Goal: Find contact information: Find contact information

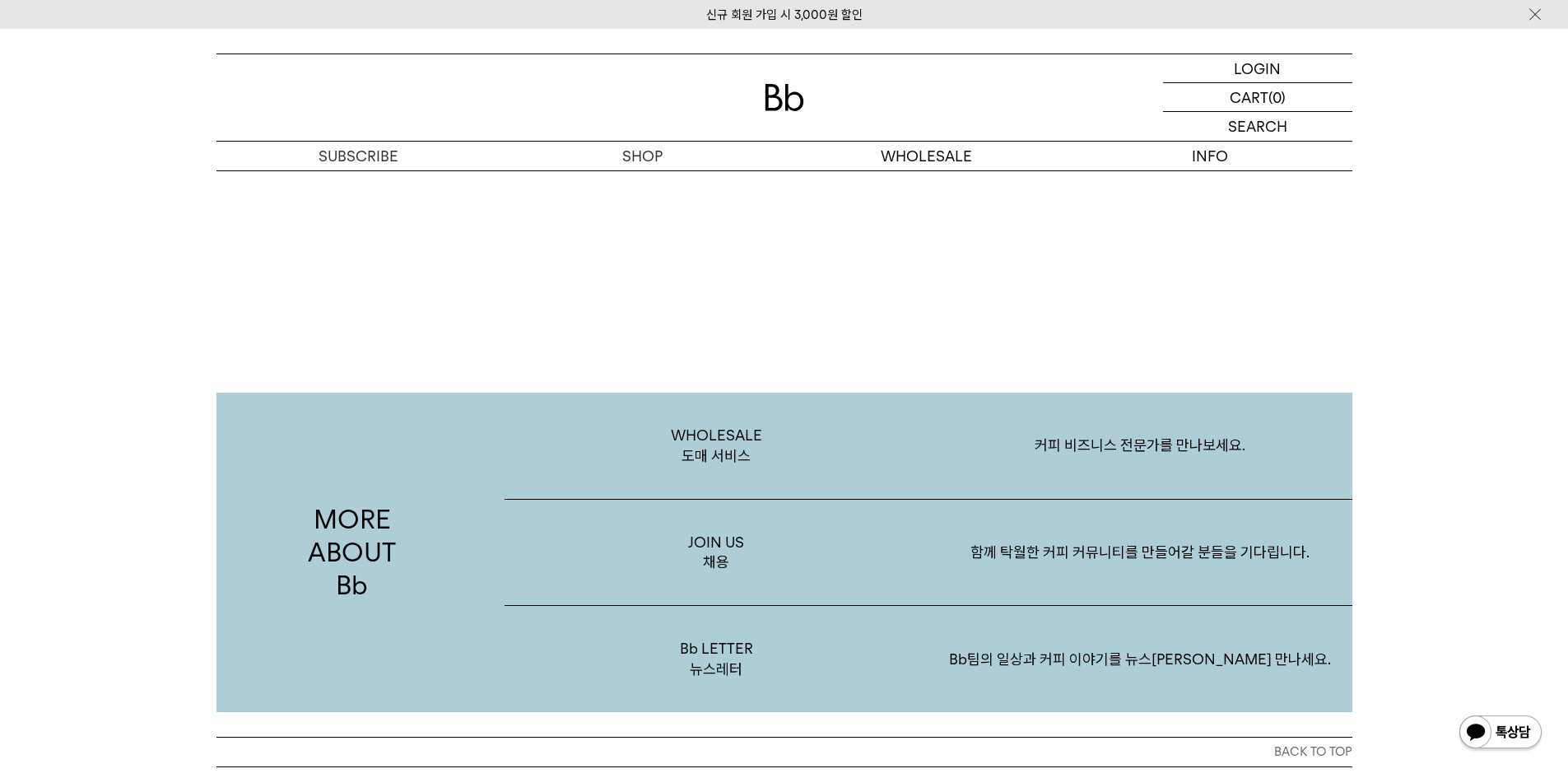
scroll to position [3189, 0]
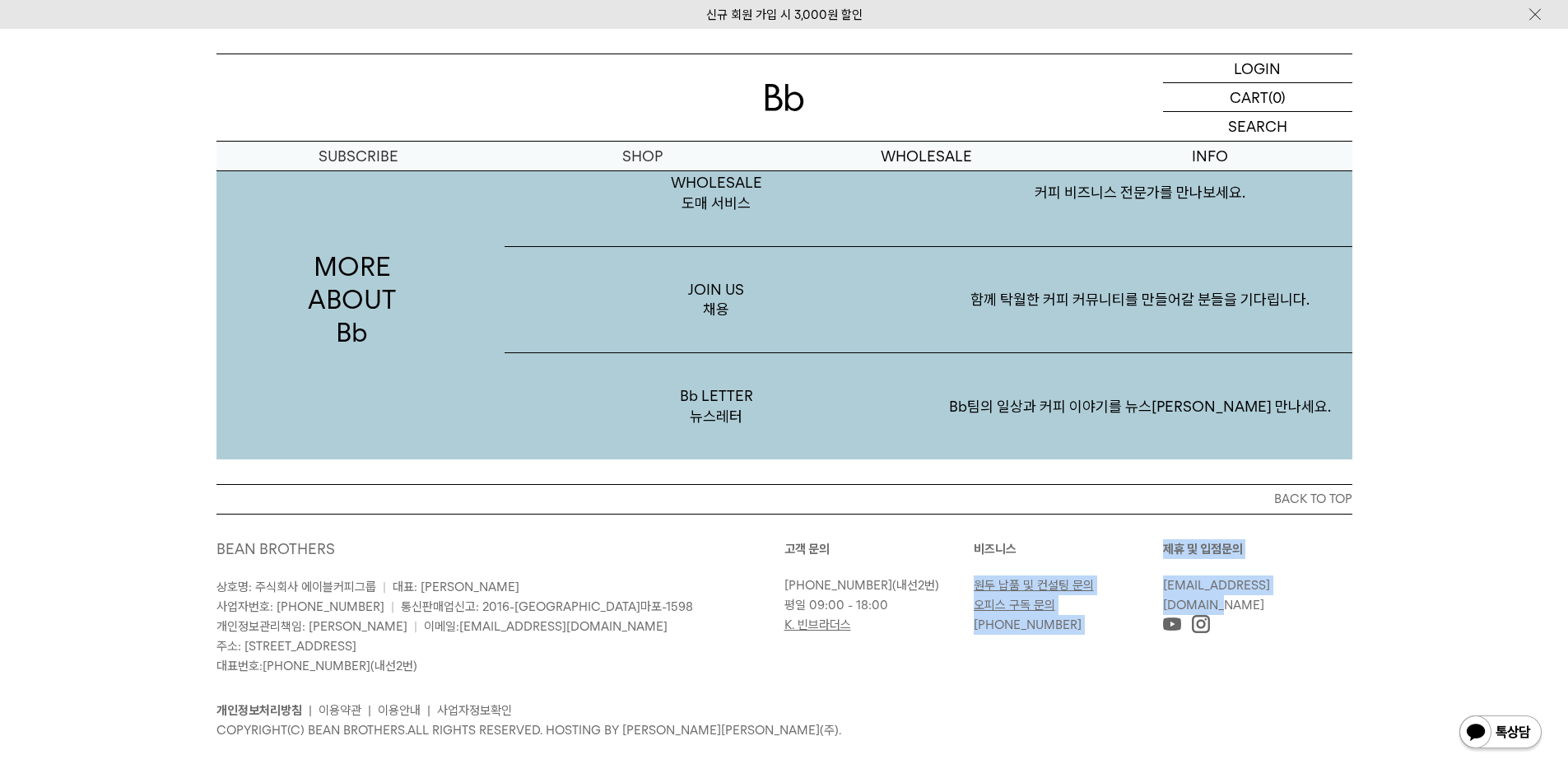
drag, startPoint x: 1329, startPoint y: 566, endPoint x: 1132, endPoint y: 570, distance: 197.0
click at [1133, 571] on div "고객 문의 [PHONE_NUMBER] (내선2번) 평일 09:00 - 18:00 K. 빈브라더스 [GEOGRAPHIC_DATA] 원두 납품 및…" at bounding box center [1068, 587] width 568 height 96
copy div "원두 납품 및 컨설팅 문의 오피스 구독 문의 [PHONE_NUMBER] 제휴 및 입점문의 [EMAIL_ADDRESS][DOMAIN_NAME]"
click at [1384, 565] on div "BACK TO TOP BEAN BROTHERS 상호명: 주식회사 에이블커피그룹 | 대표: [PERSON_NAME] 사업자번호: [PHONE_N…" at bounding box center [784, 640] width 1568 height 313
click at [1352, 562] on div "BACK TO TOP BEAN BROTHERS 상호명: 주식회사 에이블커피그룹 | 대표: [PERSON_NAME] 사업자번호: [PHONE_N…" at bounding box center [784, 624] width 1186 height 280
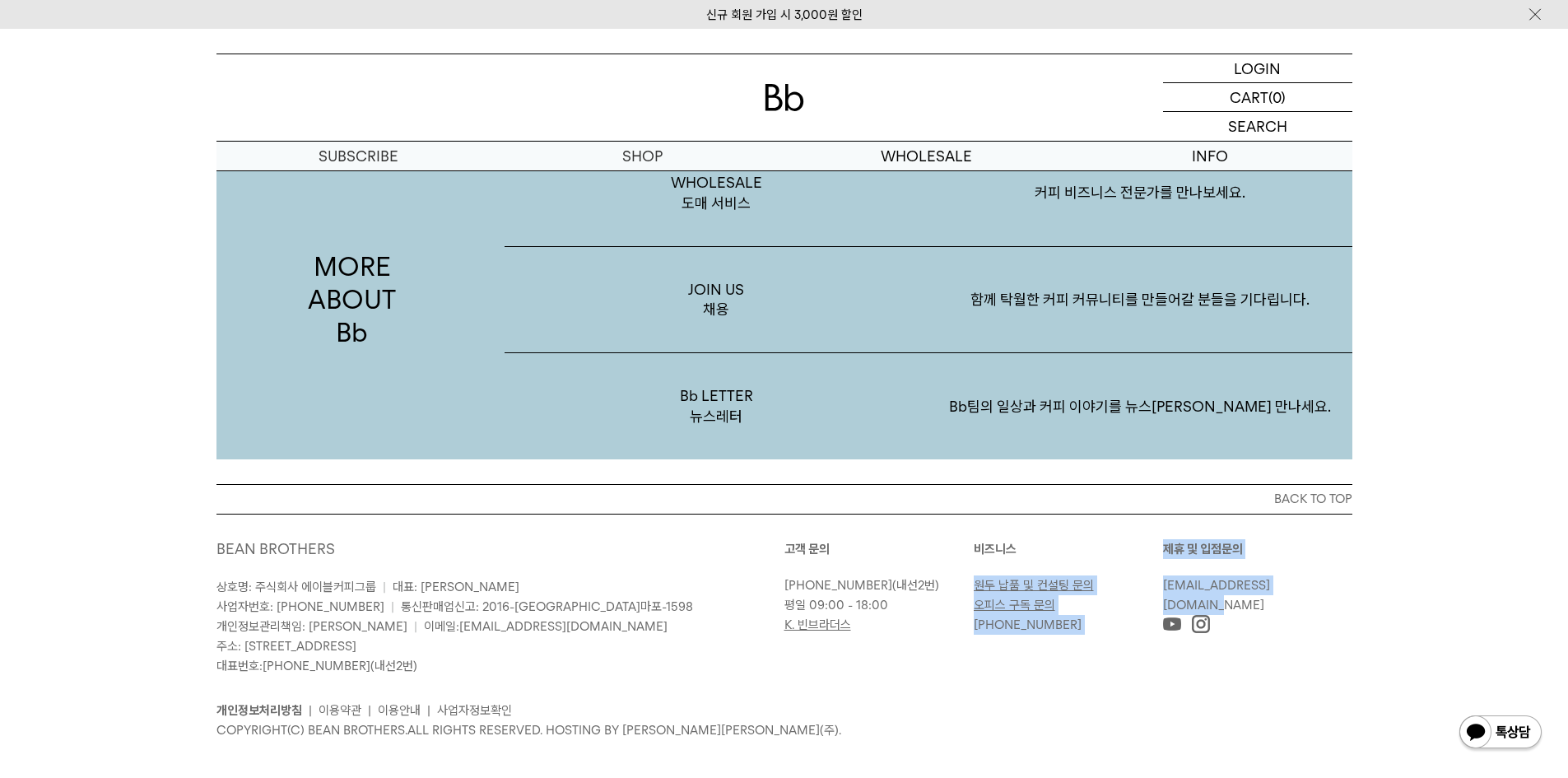
click at [1354, 562] on div "BACK TO TOP BEAN BROTHERS 상호명: 주식회사 에이블커피그룹 | 대표: [PERSON_NAME] 사업자번호: [PHONE_N…" at bounding box center [784, 624] width 1186 height 280
click at [1356, 568] on div "BACK TO TOP BEAN BROTHERS 상호명: 주식회사 에이블커피그룹 | 대표: [PERSON_NAME] 사업자번호: [PHONE_N…" at bounding box center [784, 624] width 1186 height 280
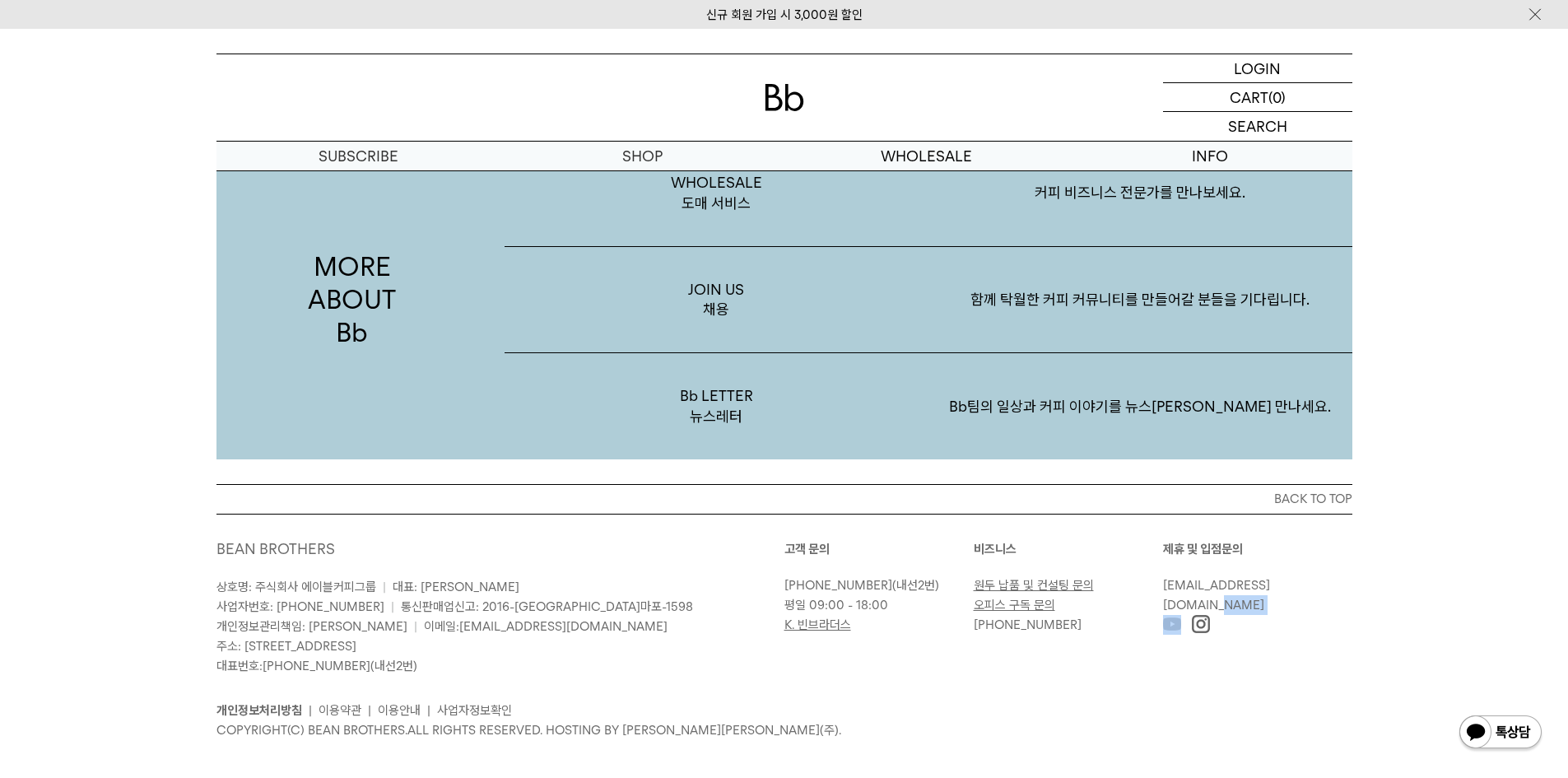
click at [1343, 570] on div "BACK TO TOP BEAN BROTHERS 상호명: 주식회사 에이블커피그룹 | 대표: [PERSON_NAME] 사업자번호: [PHONE_N…" at bounding box center [784, 624] width 1186 height 280
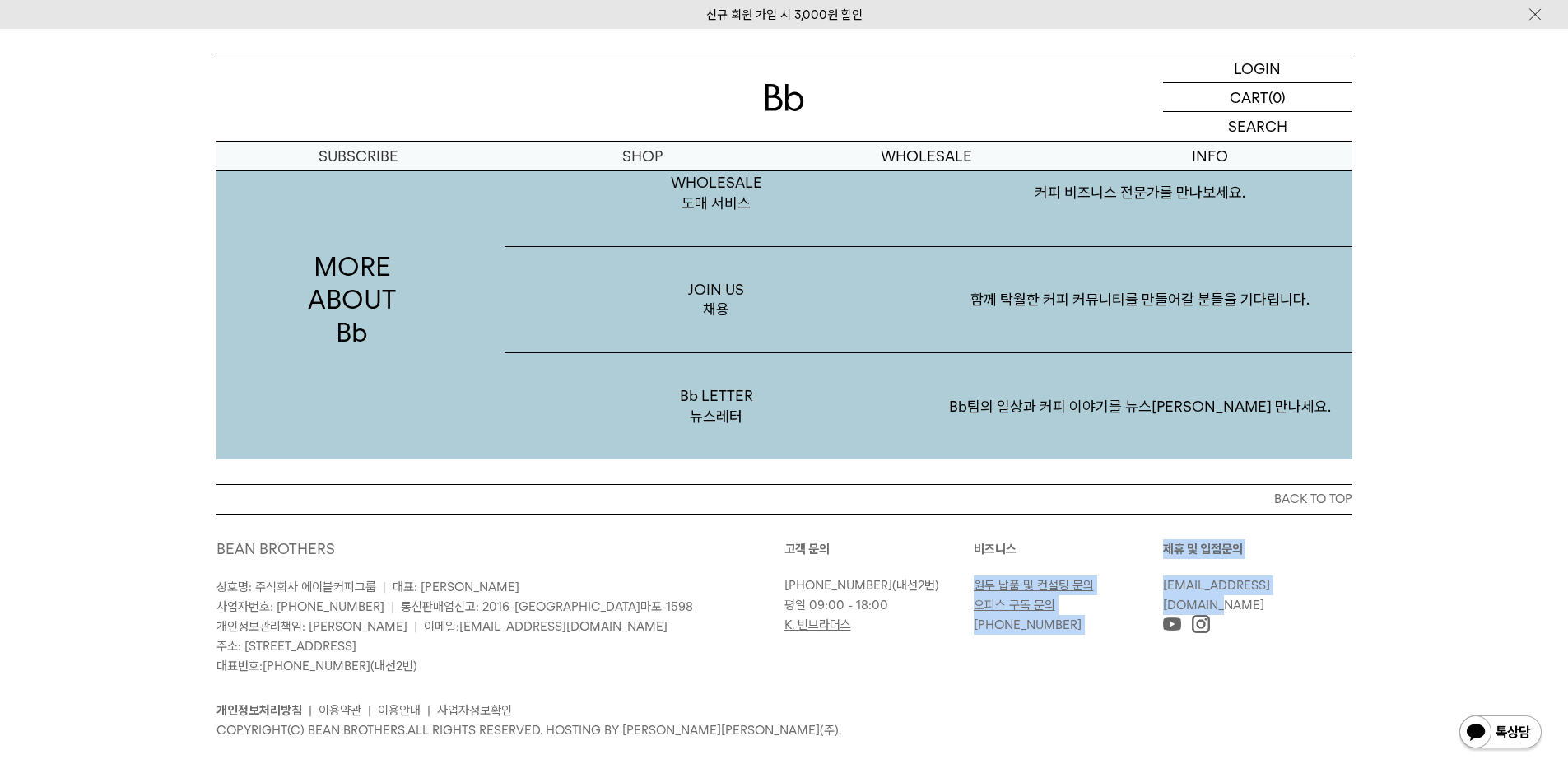
drag, startPoint x: 1154, startPoint y: 563, endPoint x: 1346, endPoint y: 562, distance: 192.0
click at [1311, 563] on div "고객 문의 [PHONE_NUMBER] (내선2번) 평일 09:00 - 18:00 K. 빈브라더스 [GEOGRAPHIC_DATA] 원두 납품 및…" at bounding box center [1068, 587] width 568 height 96
click at [1346, 575] on div "[EMAIL_ADDRESS][DOMAIN_NAME]" at bounding box center [1257, 594] width 189 height 40
copy link "[EMAIL_ADDRESS][DOMAIN_NAME]"
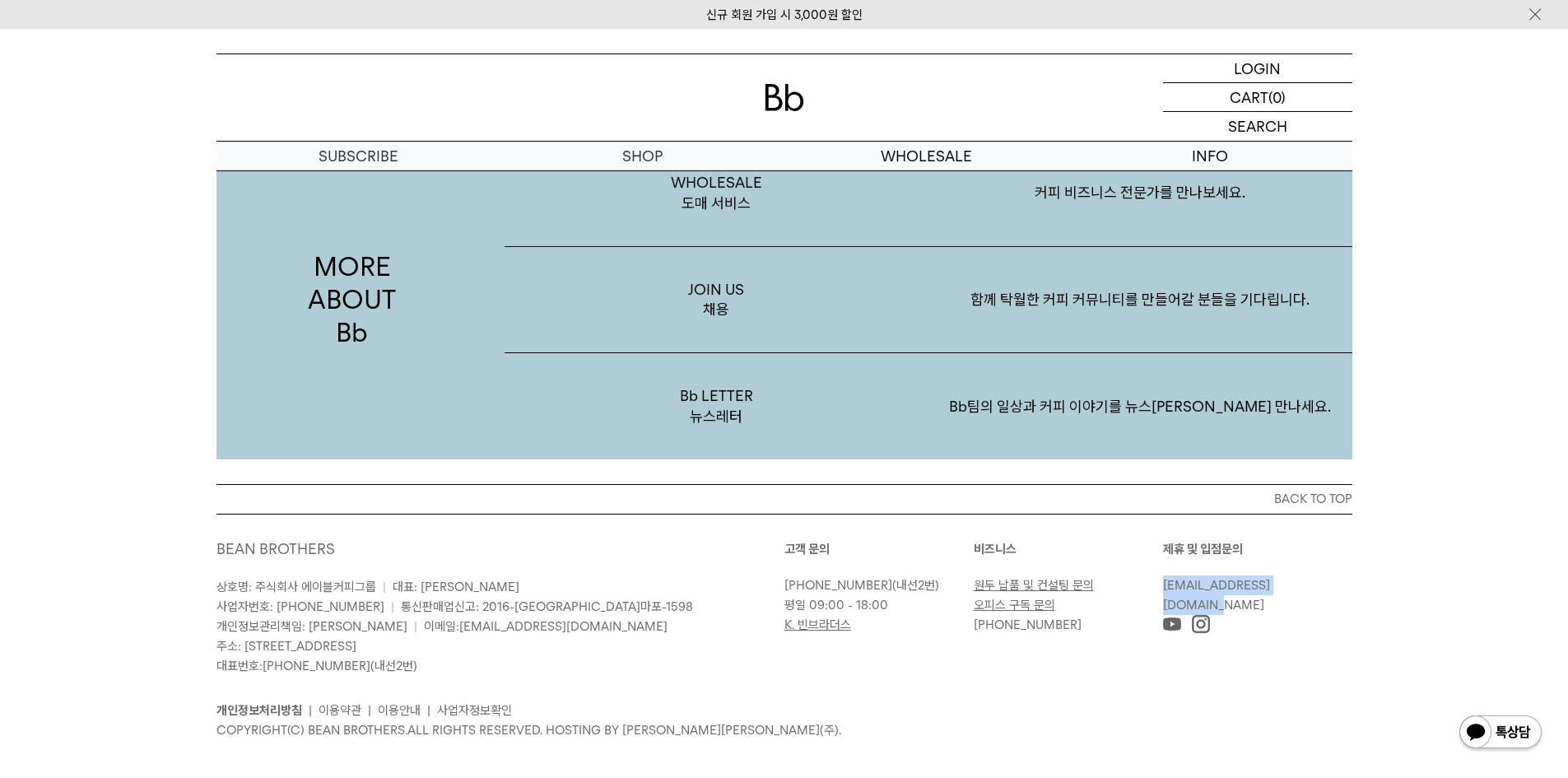
copy link "[EMAIL_ADDRESS][DOMAIN_NAME]"
copy div "원두 납품 및 컨설팅 문의 오피스 구독 문의 [PHONE_NUMBER] 제휴 및 입점문의 [EMAIL_ADDRESS][DOMAIN_NAME]"
drag, startPoint x: 1326, startPoint y: 565, endPoint x: 1162, endPoint y: 568, distance: 164.0
click at [1162, 568] on div "고객 문의 [PHONE_NUMBER] (내선2번) 평일 09:00 - 18:00 K. 빈브라더스 [GEOGRAPHIC_DATA] 원두 납품 및…" at bounding box center [1068, 587] width 568 height 96
click at [1376, 560] on div "BACK TO TOP BEAN BROTHERS 상호명: 주식회사 에이블커피그룹 | 대표: [PERSON_NAME] 사업자번호: [PHONE_N…" at bounding box center [784, 624] width 1186 height 280
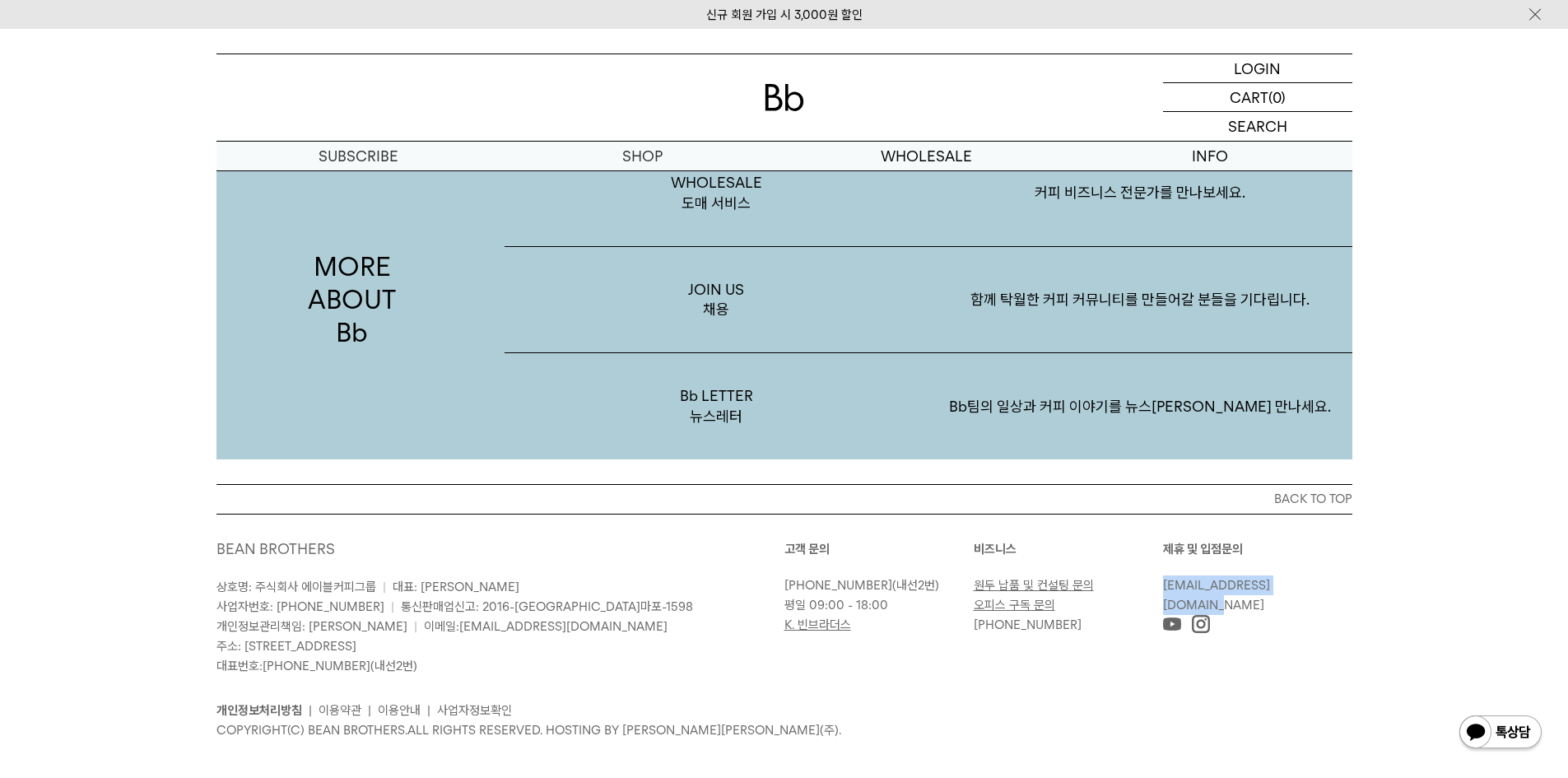
drag, startPoint x: 1364, startPoint y: 563, endPoint x: 1162, endPoint y: 563, distance: 202.0
click at [1162, 563] on div "BACK TO TOP BEAN BROTHERS 상호명: 주식회사 에이블커피그룹 | 대표: [PERSON_NAME] 사업자번호: [PHONE_N…" at bounding box center [784, 624] width 1186 height 280
copy link "[EMAIL_ADDRESS][DOMAIN_NAME]"
drag, startPoint x: 306, startPoint y: 570, endPoint x: 252, endPoint y: 572, distance: 54.0
click at [252, 577] on p "상호명: 주식회사 에이블커피그룹 | 대표: [PERSON_NAME] 사업자번호: [PHONE_NUMBER] | 통신판매업신고: 2016-[GE…" at bounding box center [500, 625] width 568 height 98
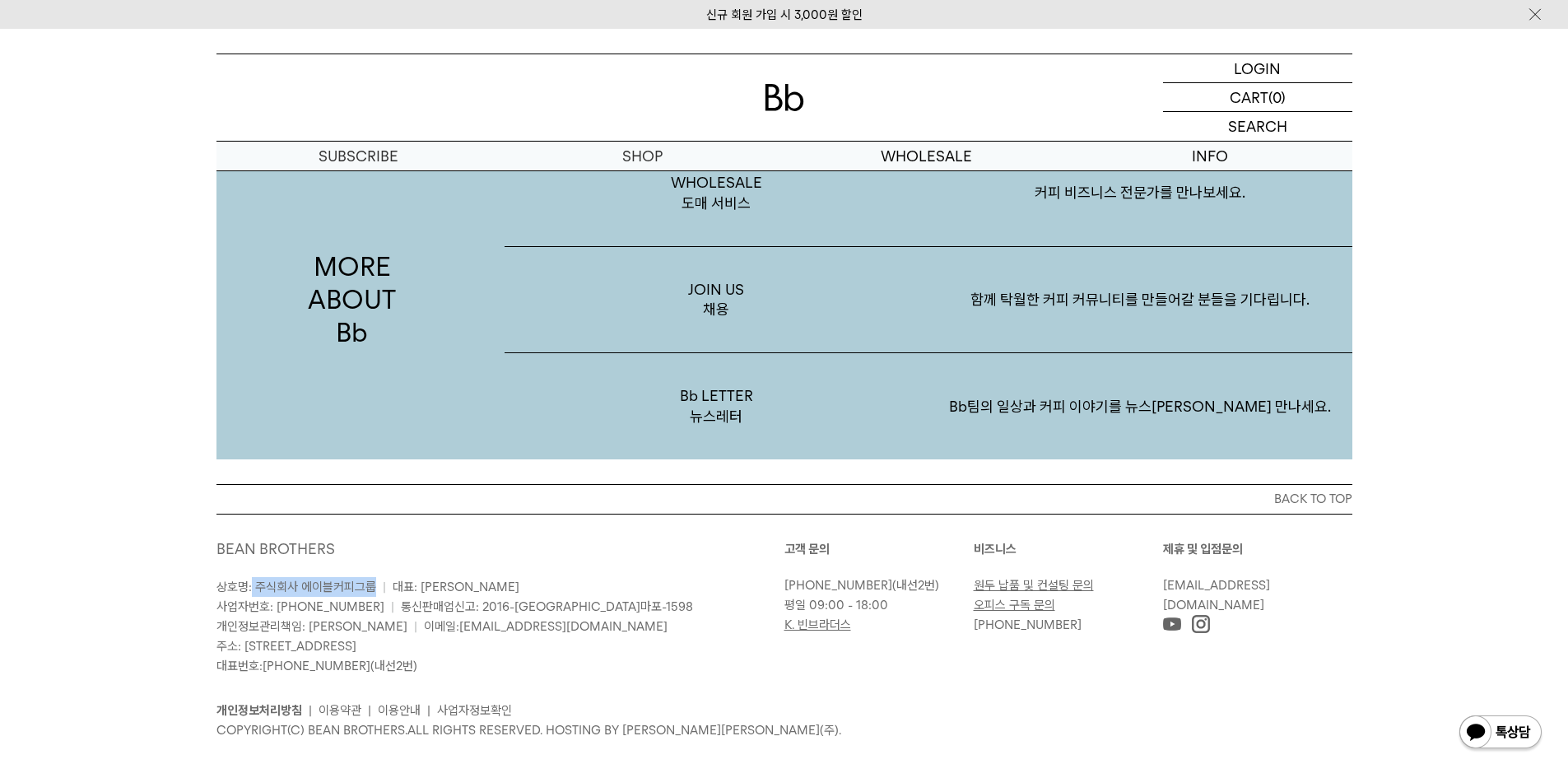
copy span "주식회사 에이블커피그룹"
drag, startPoint x: 533, startPoint y: 605, endPoint x: 395, endPoint y: 605, distance: 138.0
click at [395, 605] on p "상호명: 주식회사 에이블커피그룹 | 대표: [PERSON_NAME] 사업자번호: [PHONE_NUMBER] | 통신판매업신고: 2016-[GE…" at bounding box center [500, 625] width 568 height 98
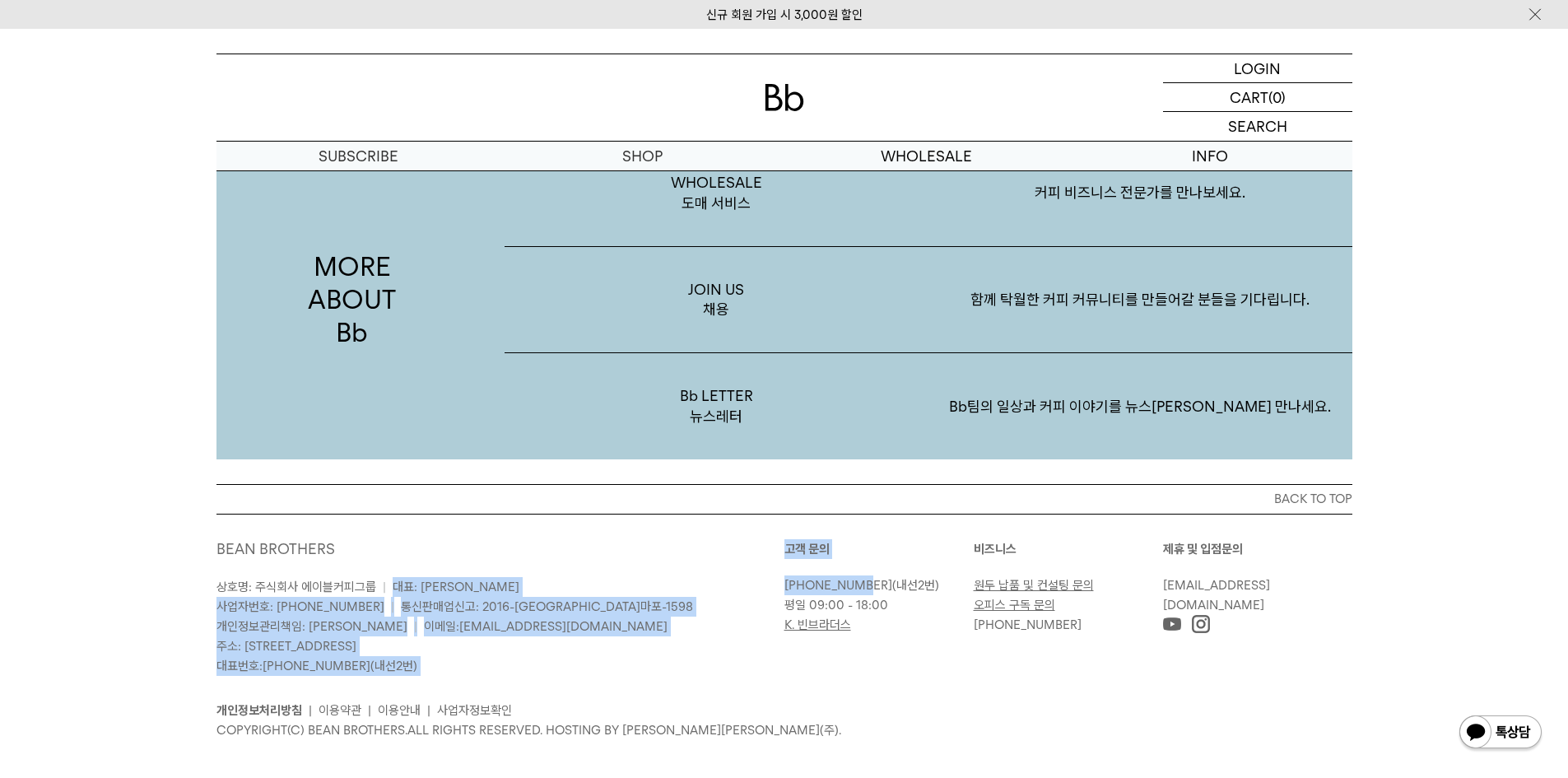
drag, startPoint x: 767, startPoint y: 556, endPoint x: 858, endPoint y: 562, distance: 91.2
click at [858, 562] on div "BEAN BROTHERS 상호명: 주식회사 에이블커피그룹 | 대표: [PERSON_NAME] 사업자번호: [PHONE_NUMBER] | 통신판…" at bounding box center [784, 640] width 1136 height 200
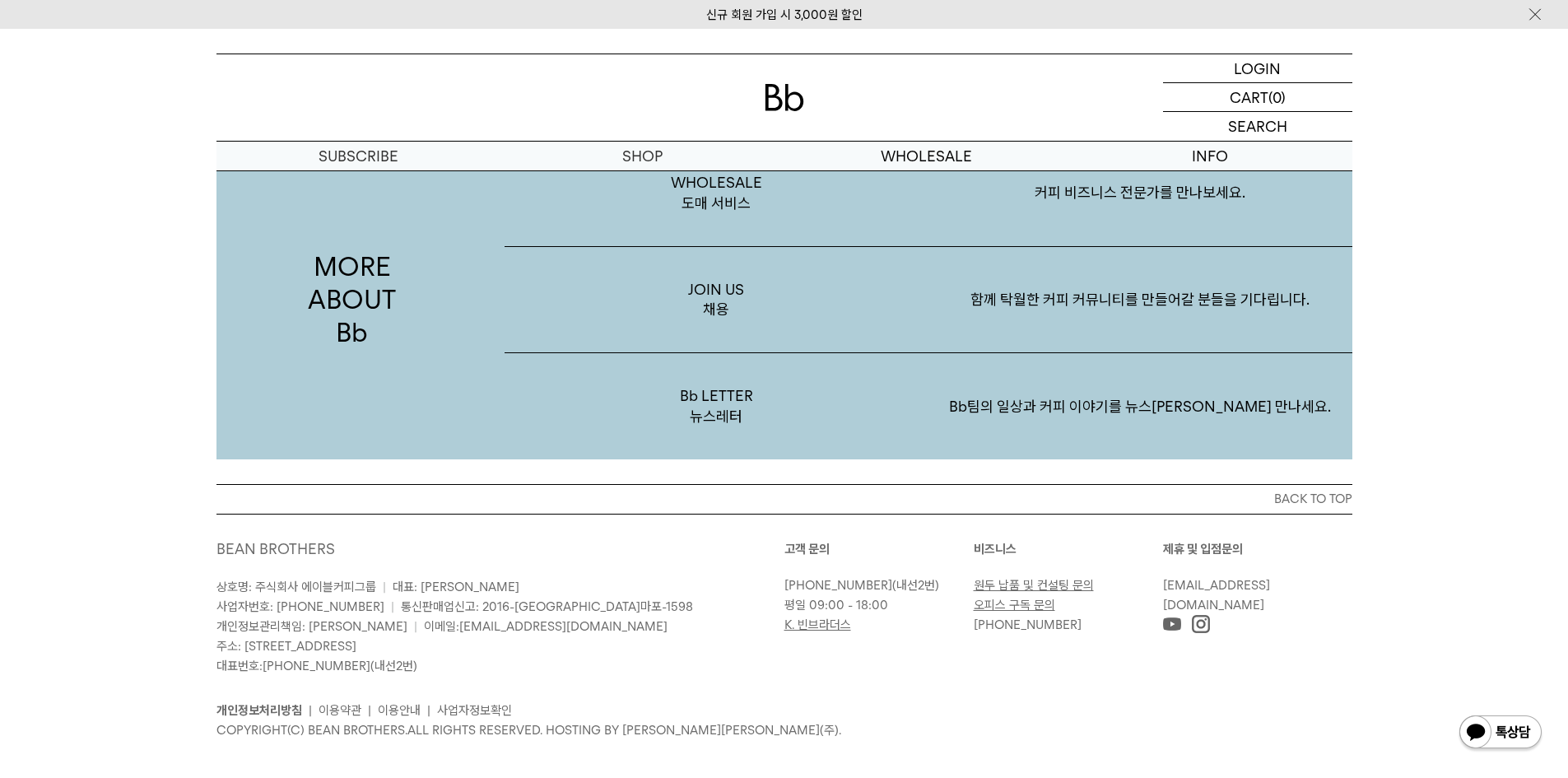
drag, startPoint x: 946, startPoint y: 573, endPoint x: 829, endPoint y: 585, distance: 117.6
click at [945, 575] on p "[PHONE_NUMBER] (내선2번)" at bounding box center [875, 585] width 181 height 20
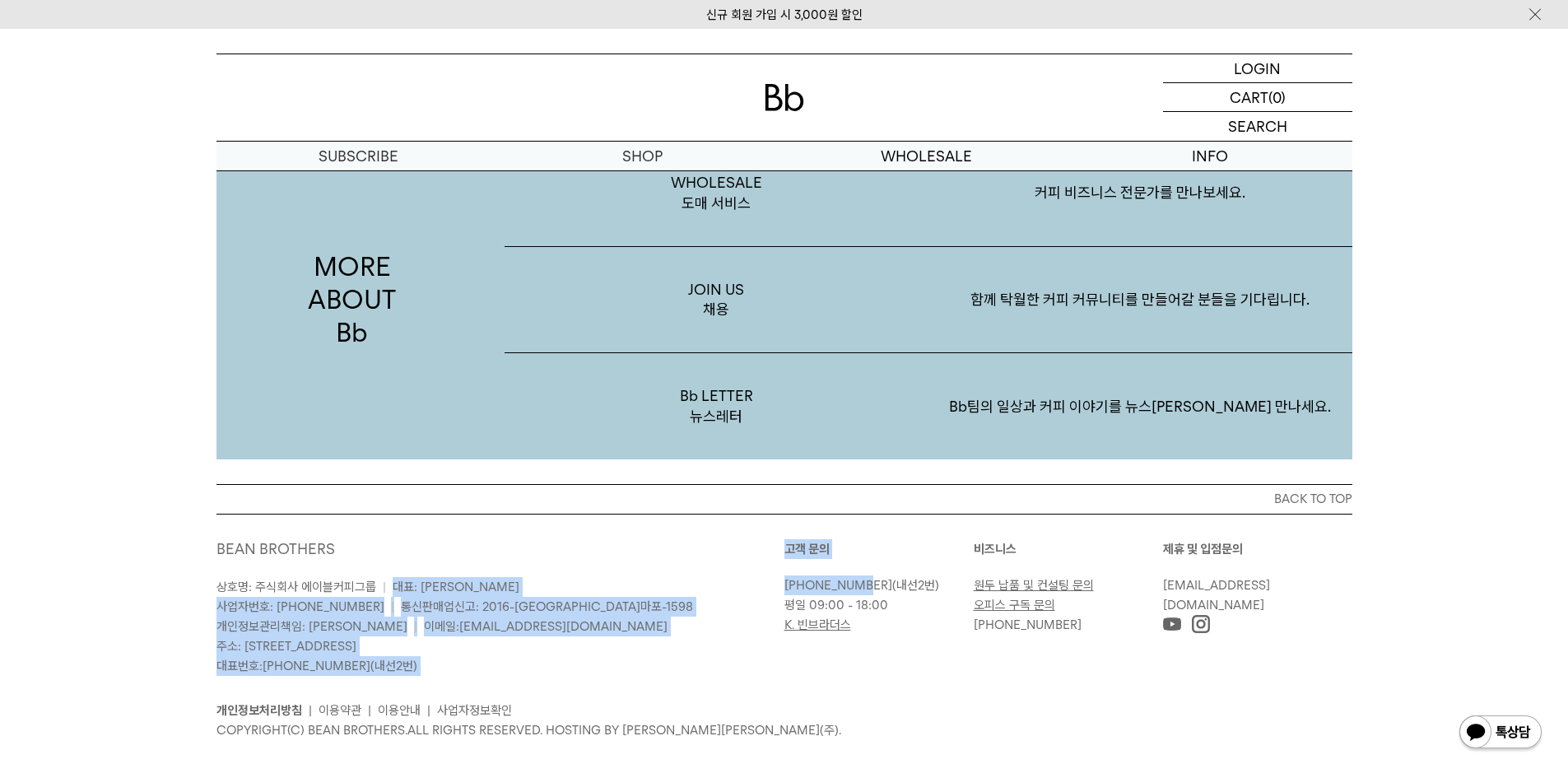
drag, startPoint x: 779, startPoint y: 564, endPoint x: 878, endPoint y: 572, distance: 99.3
click at [859, 569] on div "BEAN BROTHERS 상호명: 주식회사 에이블커피그룹 | 대표: [PERSON_NAME] 사업자번호: [PHONE_NUMBER] | 통신판…" at bounding box center [784, 640] width 1136 height 200
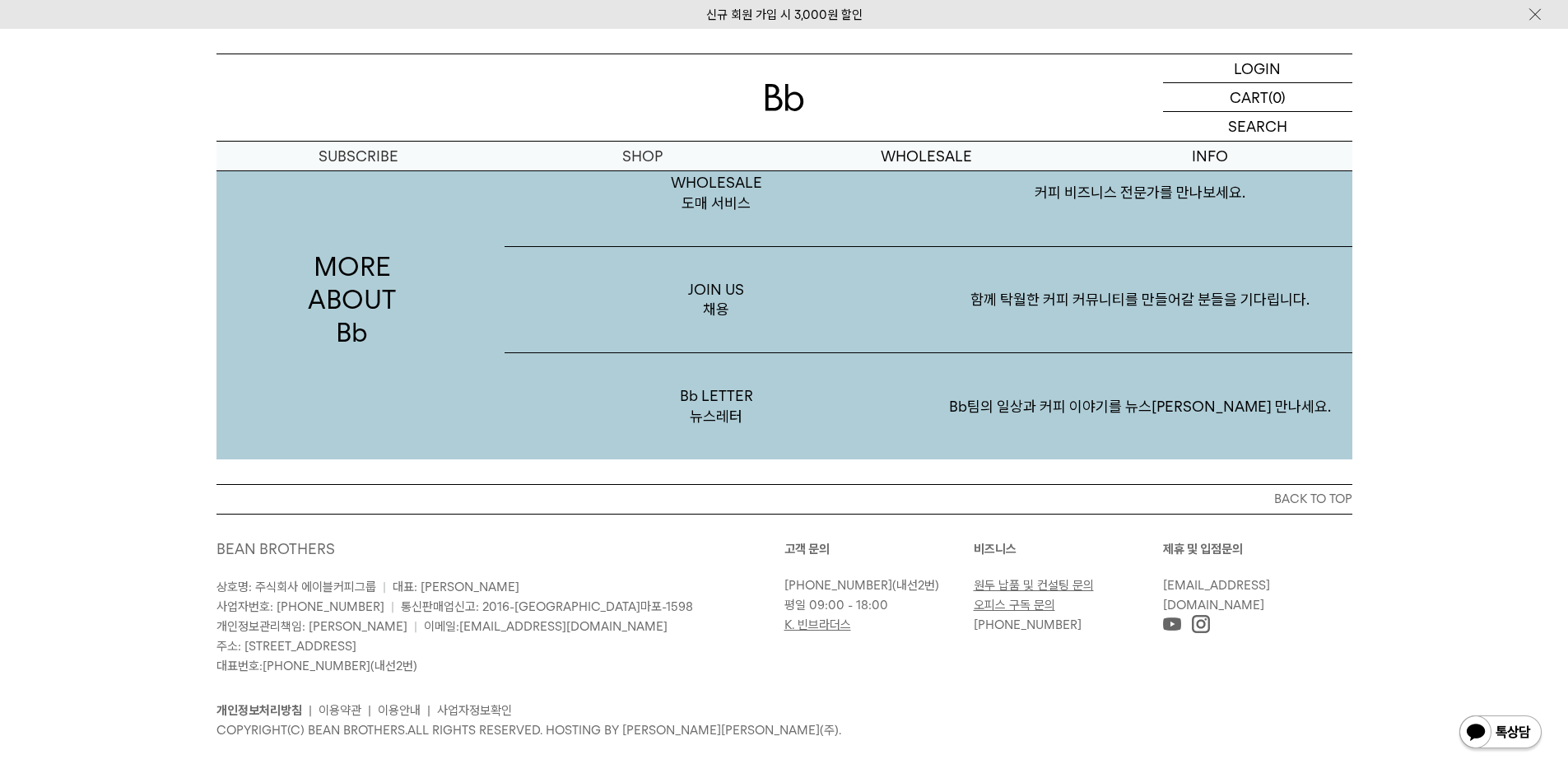
click at [879, 575] on p "[PHONE_NUMBER] (내선2번)" at bounding box center [875, 585] width 181 height 20
copy link "[PHONE_NUMBER]"
drag, startPoint x: 866, startPoint y: 563, endPoint x: 784, endPoint y: 563, distance: 82.0
click at [784, 575] on p "[PHONE_NUMBER] (내선2번)" at bounding box center [875, 585] width 181 height 20
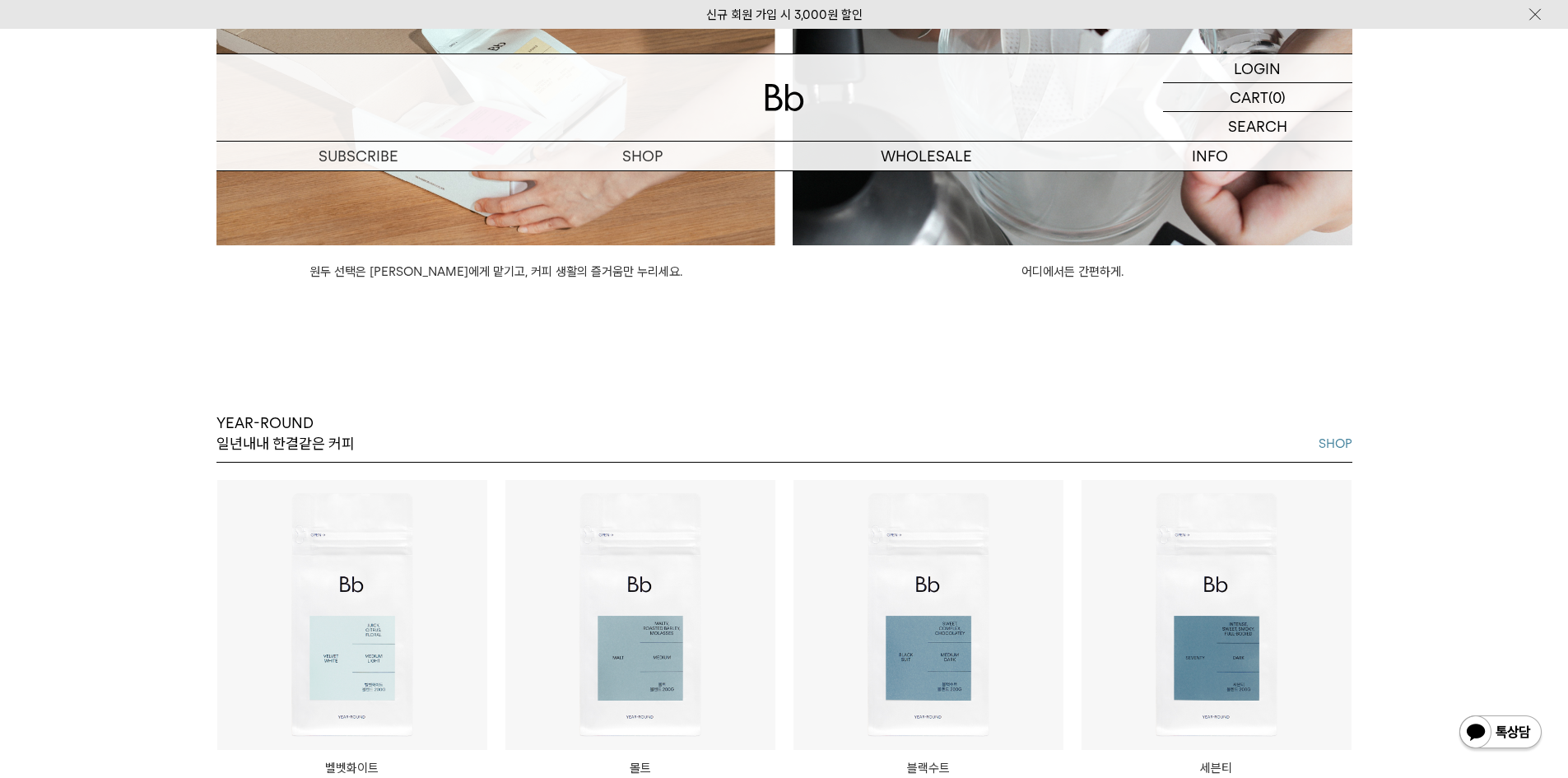
scroll to position [1543, 0]
